Goal: Book appointment/travel/reservation

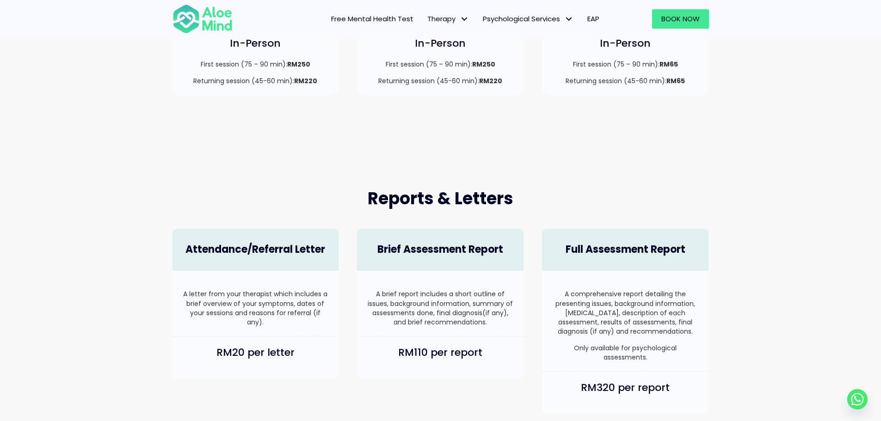
scroll to position [324, 0]
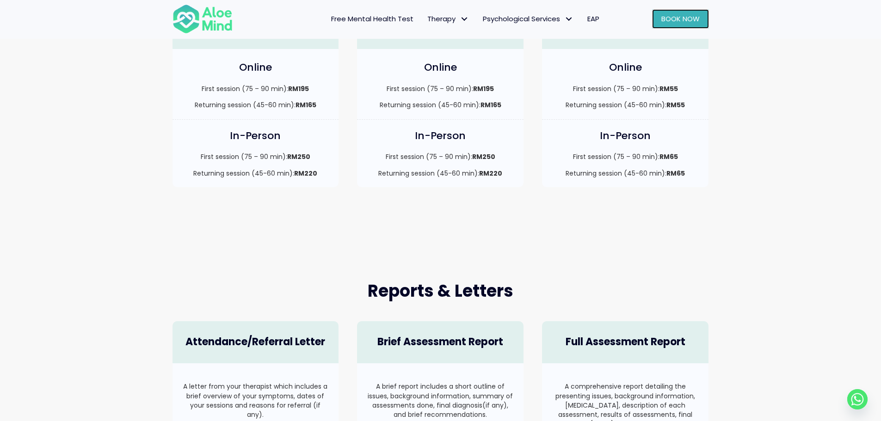
click at [688, 21] on span "Book Now" at bounding box center [680, 19] width 38 height 10
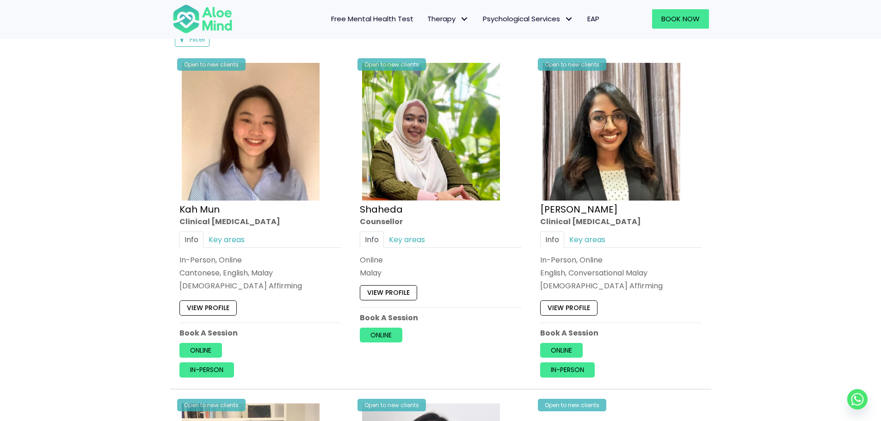
scroll to position [509, 0]
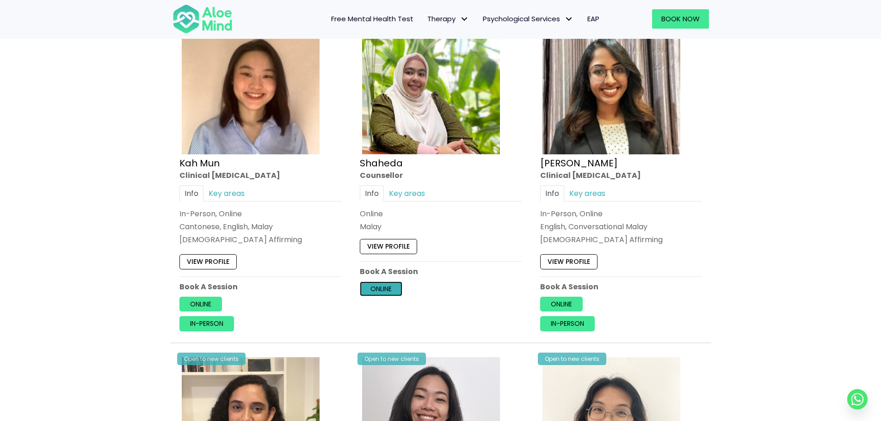
click at [390, 287] on link "Online" at bounding box center [381, 289] width 43 height 15
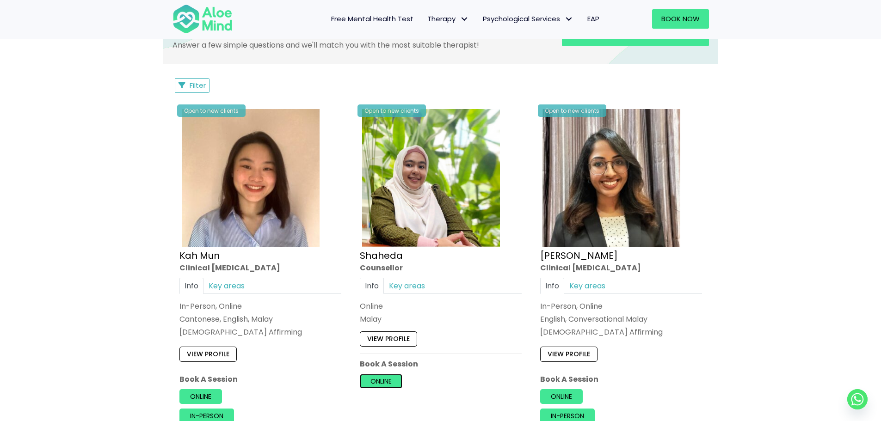
scroll to position [231, 0]
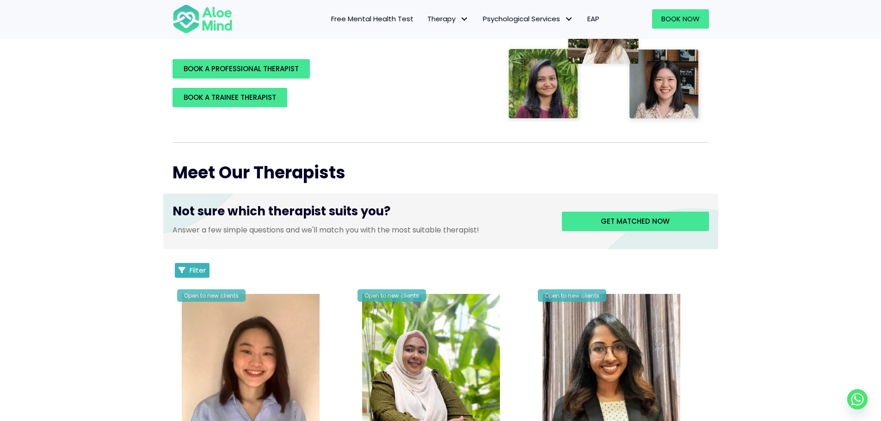
click at [188, 270] on button "Filter" at bounding box center [192, 270] width 35 height 15
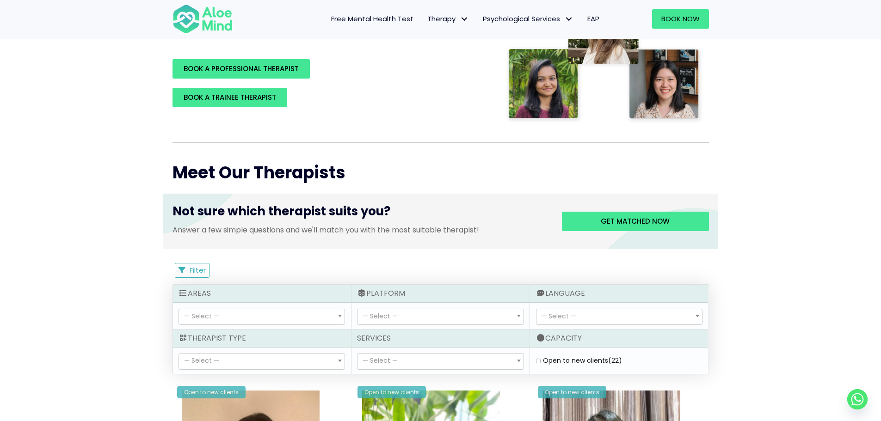
click at [336, 264] on div "Filter Filter Sort by: Newclient (desc) Listing Description Newclient" at bounding box center [440, 270] width 536 height 15
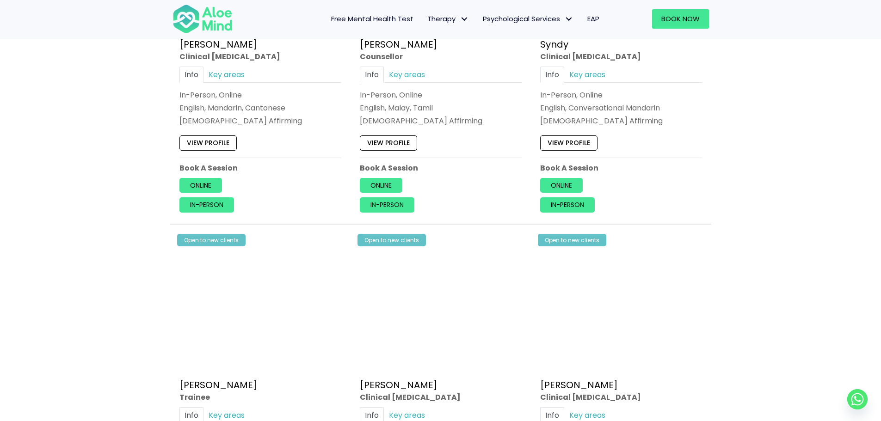
scroll to position [2636, 0]
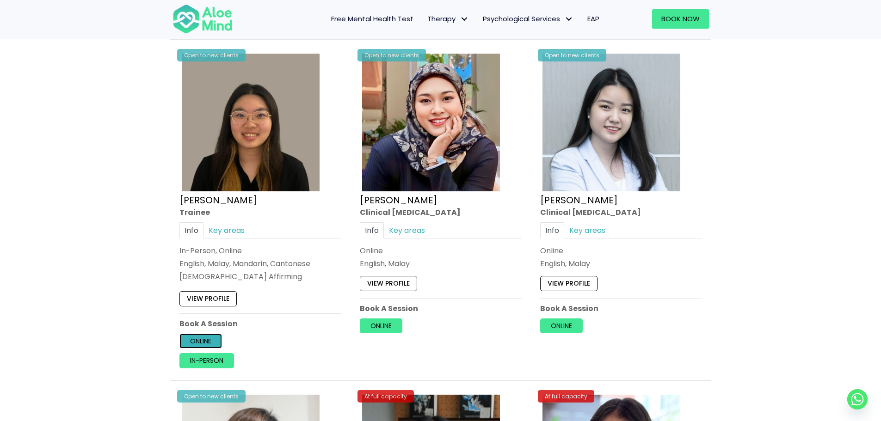
click at [213, 342] on link "Online" at bounding box center [200, 341] width 43 height 15
